Goal: Connect with others: Connect with others

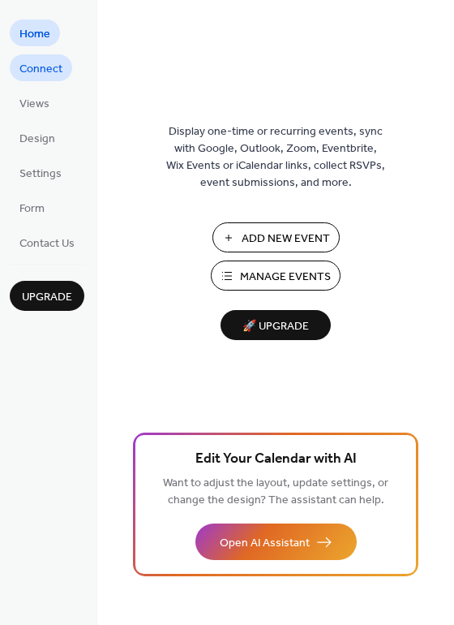
drag, startPoint x: 34, startPoint y: 71, endPoint x: 43, endPoint y: 75, distance: 10.2
click at [37, 71] on span "Connect" at bounding box center [40, 69] width 43 height 17
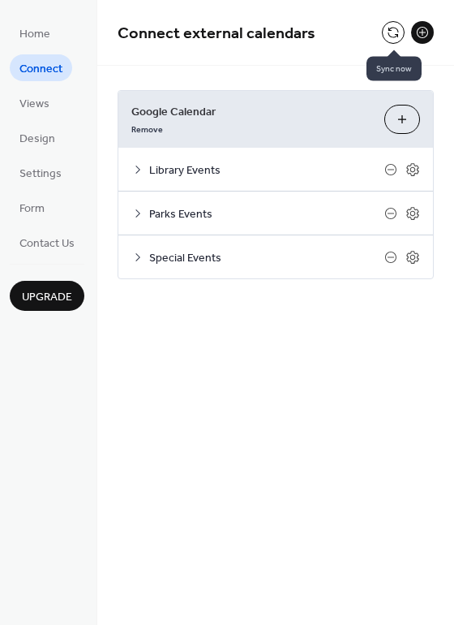
click at [396, 26] on button at bounding box center [393, 32] width 23 height 23
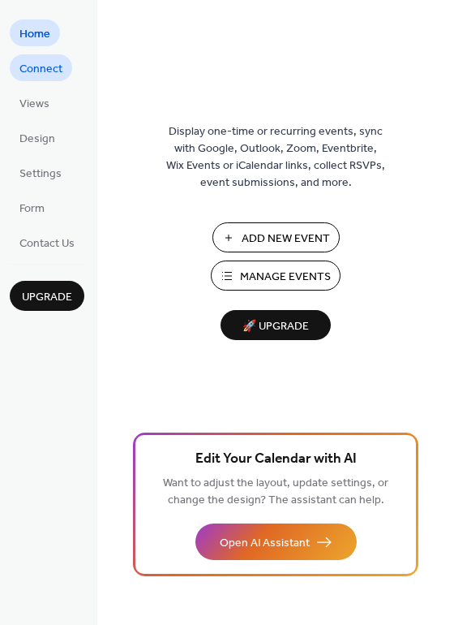
click at [55, 78] on span "Connect" at bounding box center [40, 69] width 43 height 17
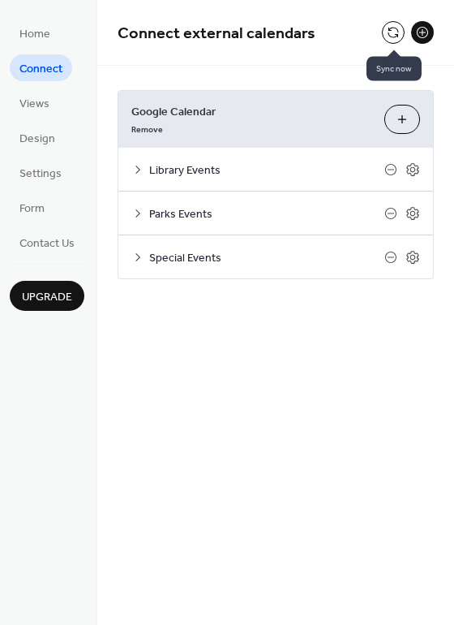
click at [390, 39] on button at bounding box center [393, 32] width 23 height 23
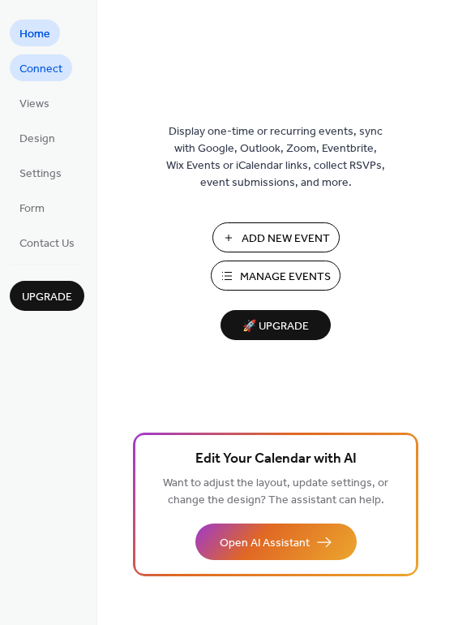
click at [49, 65] on span "Connect" at bounding box center [40, 69] width 43 height 17
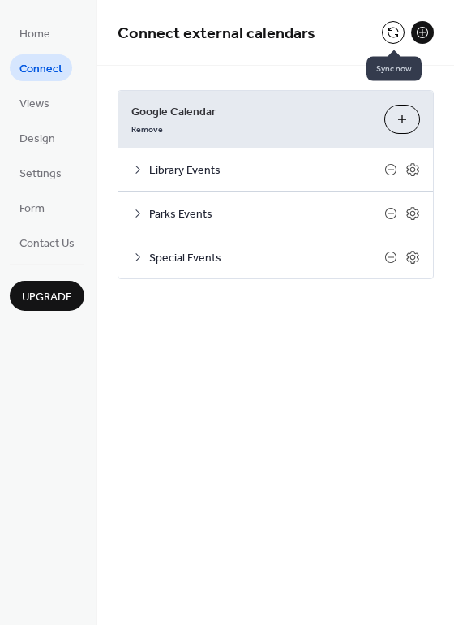
click at [389, 28] on button at bounding box center [393, 32] width 23 height 23
click at [394, 26] on button at bounding box center [393, 32] width 23 height 23
click at [394, 36] on button at bounding box center [393, 32] width 23 height 23
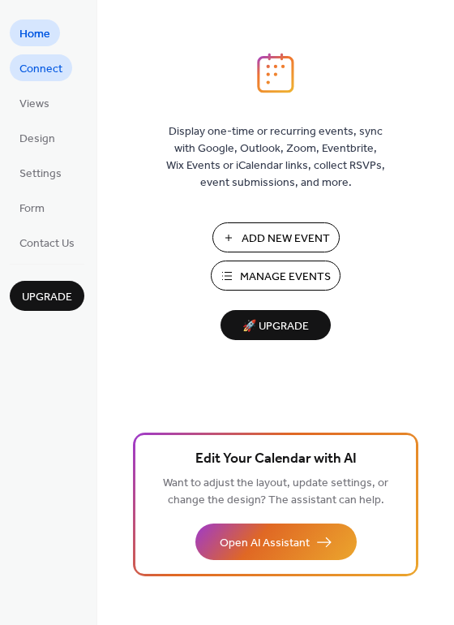
click at [24, 64] on span "Connect" at bounding box center [40, 69] width 43 height 17
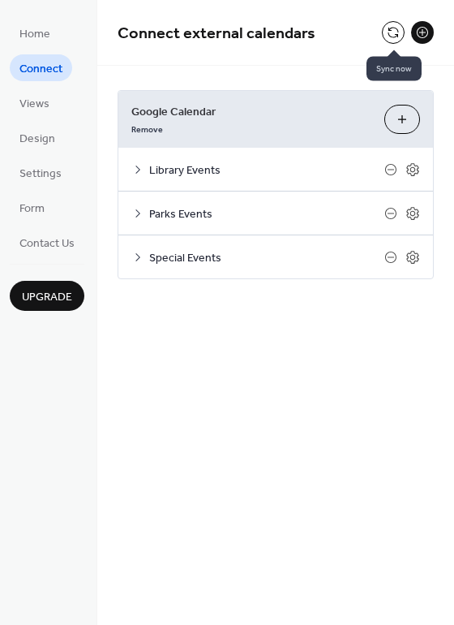
click at [391, 38] on button at bounding box center [393, 32] width 23 height 23
